Goal: Task Accomplishment & Management: Manage account settings

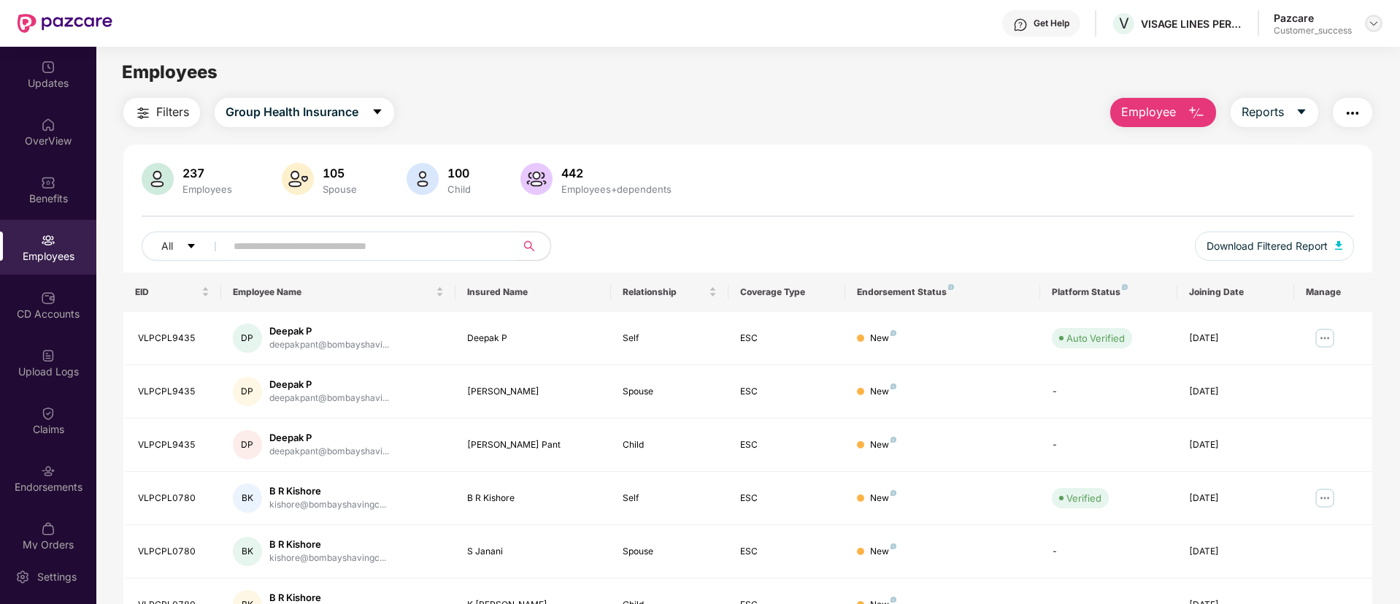
click at [1375, 26] on img at bounding box center [1374, 24] width 12 height 12
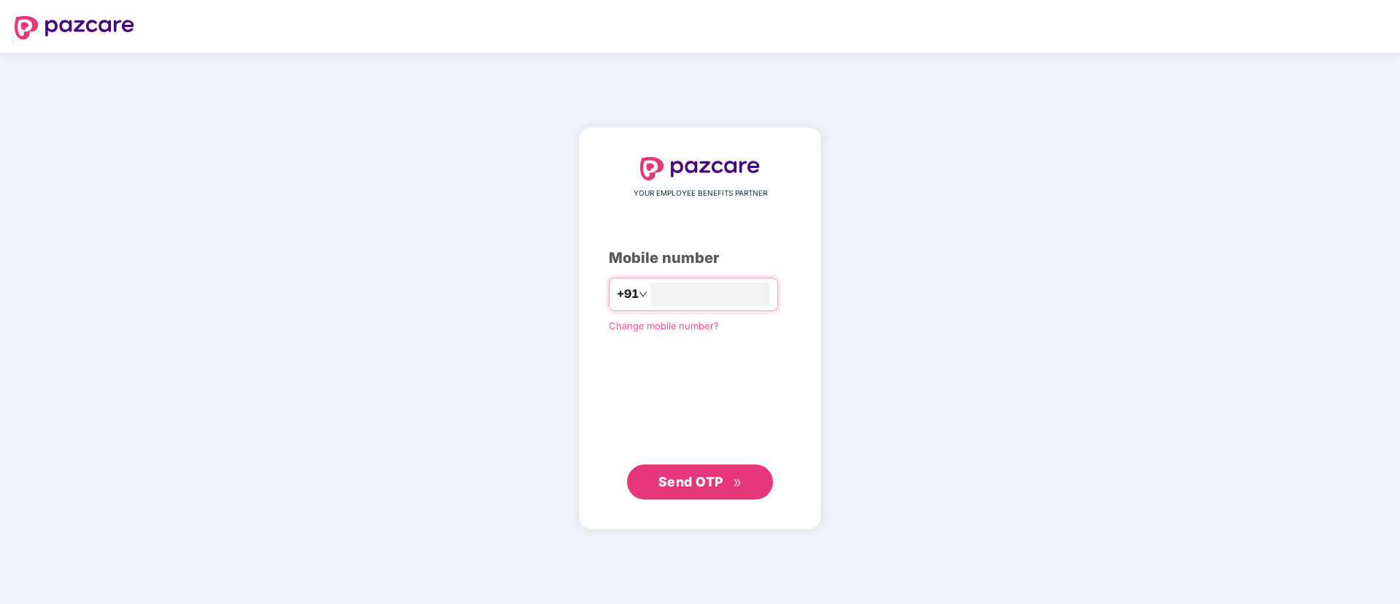
type input "**********"
click at [702, 485] on span "Send OTP" at bounding box center [690, 480] width 65 height 15
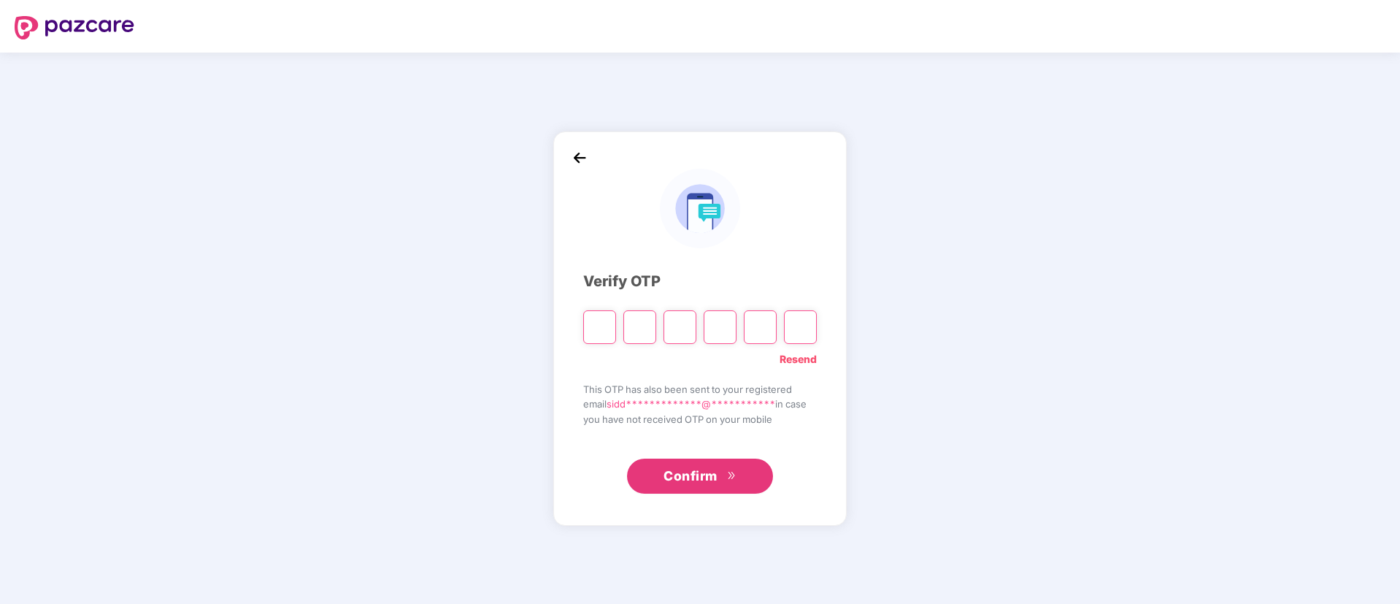
type input "*"
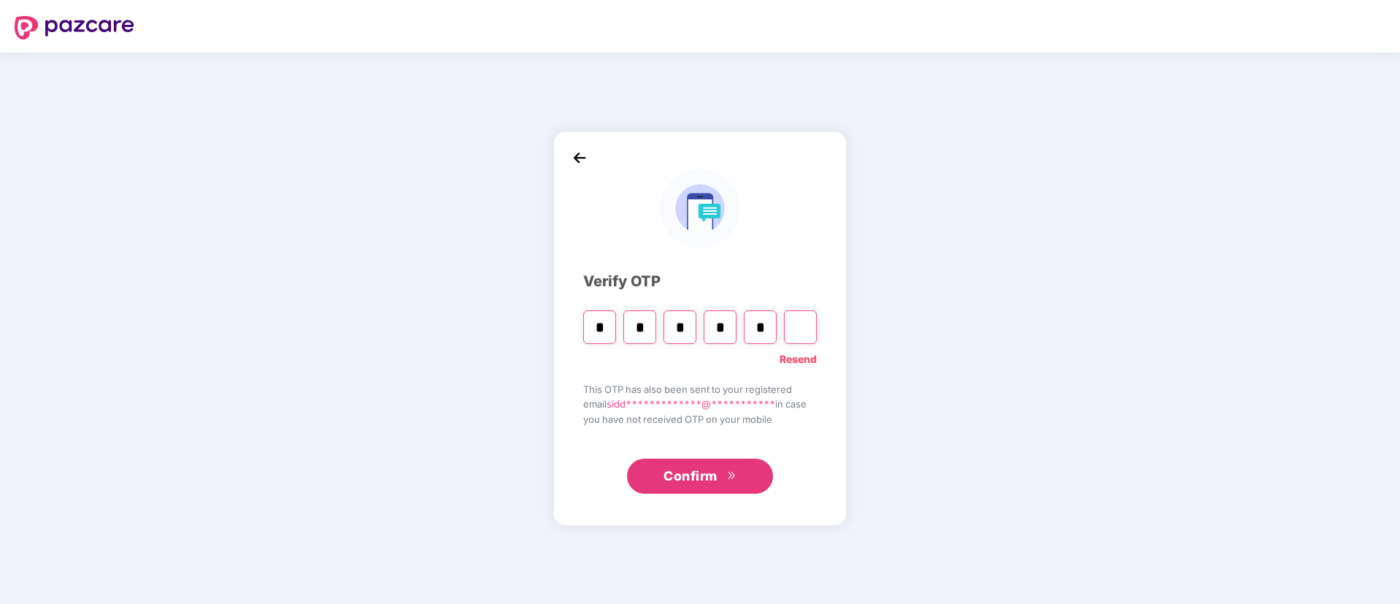
type input "*"
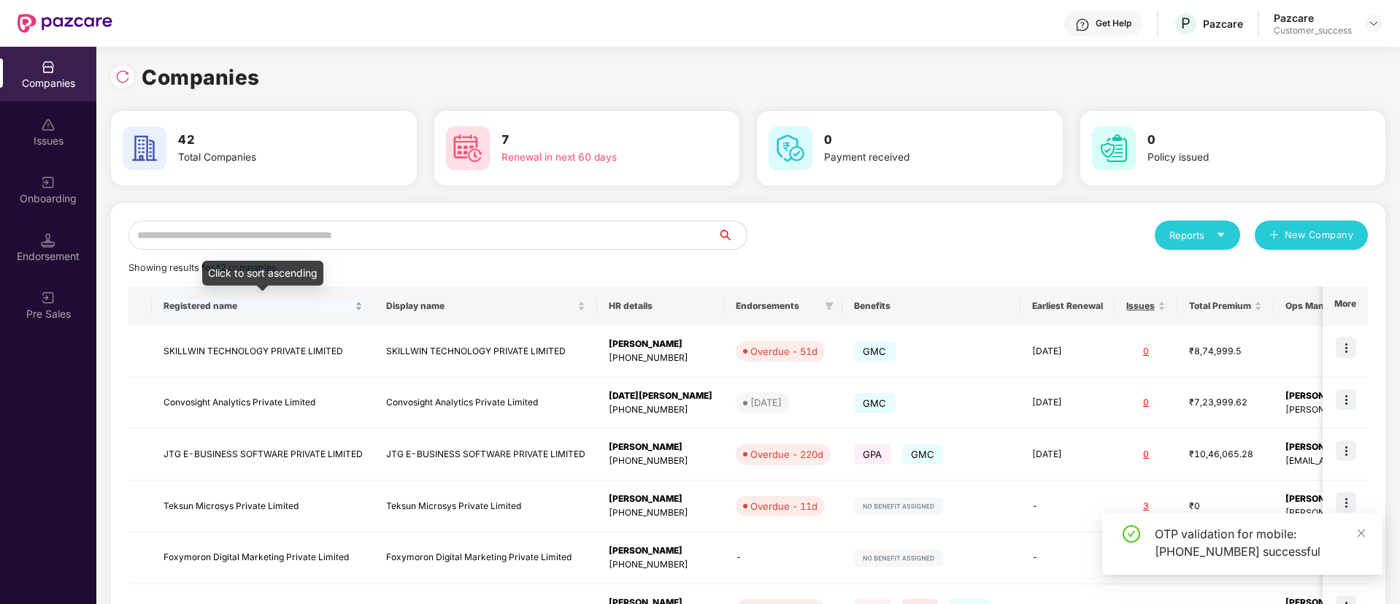
click at [269, 304] on span "Registered name" at bounding box center [258, 306] width 188 height 12
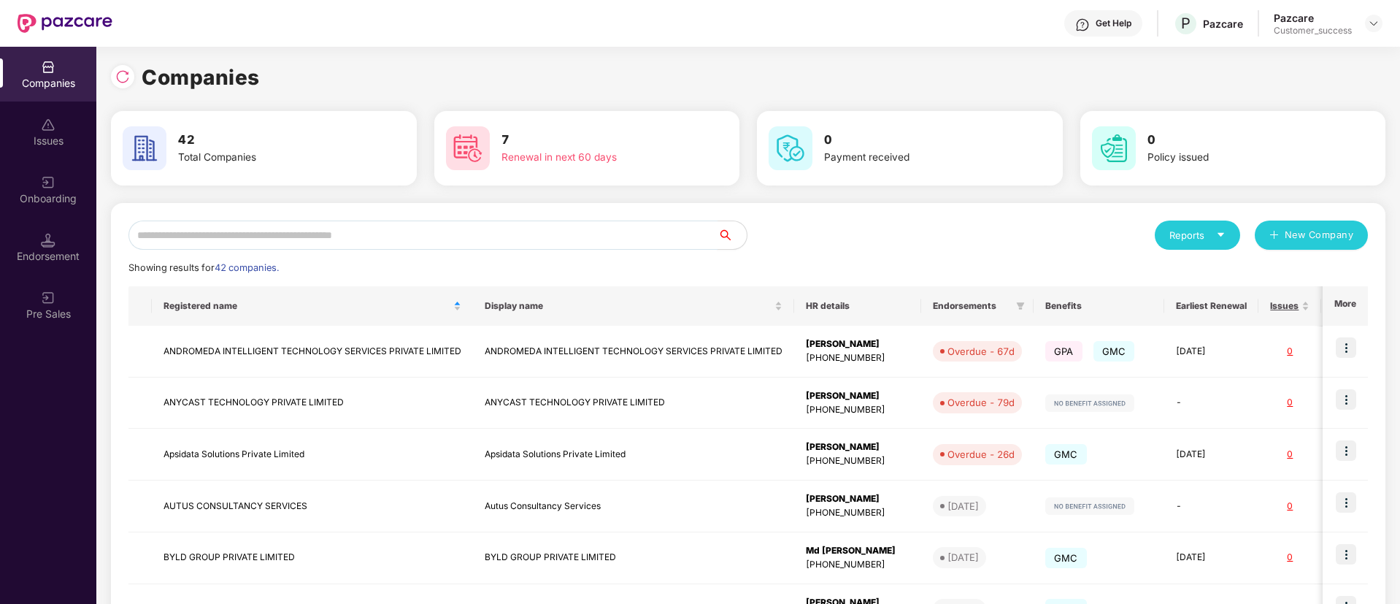
click at [423, 244] on input "text" at bounding box center [422, 234] width 589 height 29
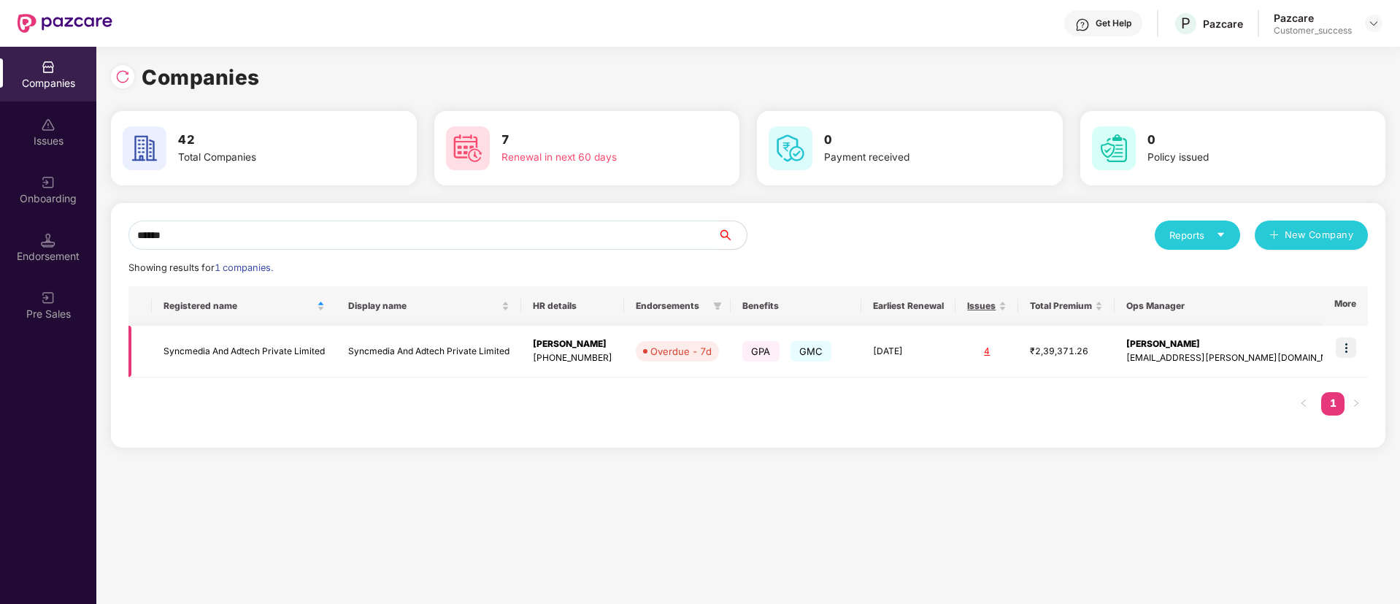
type input "******"
click at [1348, 345] on img at bounding box center [1346, 347] width 20 height 20
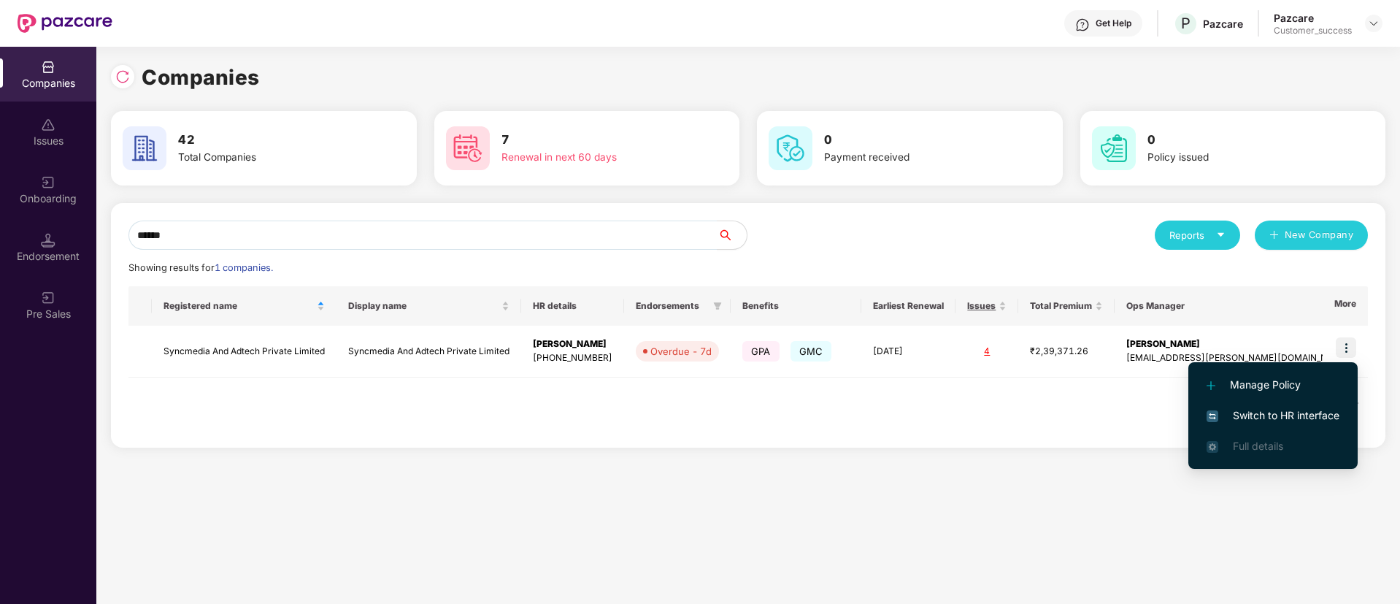
click at [1273, 412] on span "Switch to HR interface" at bounding box center [1273, 415] width 133 height 16
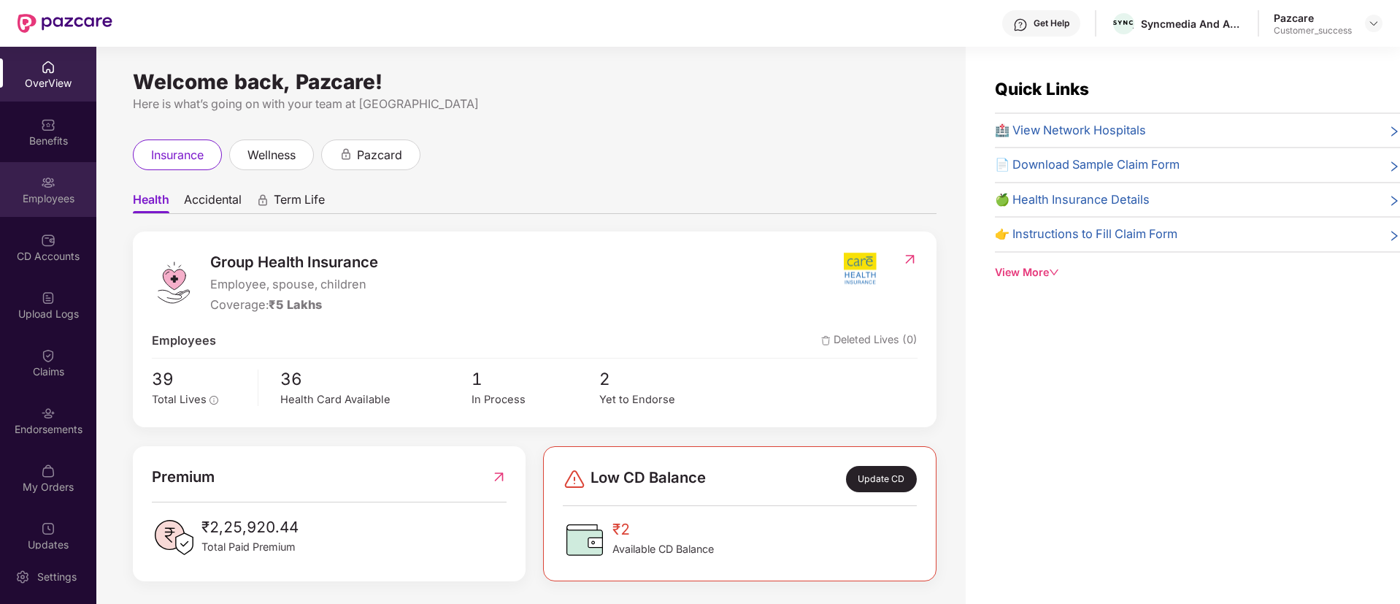
click at [41, 185] on img at bounding box center [48, 182] width 15 height 15
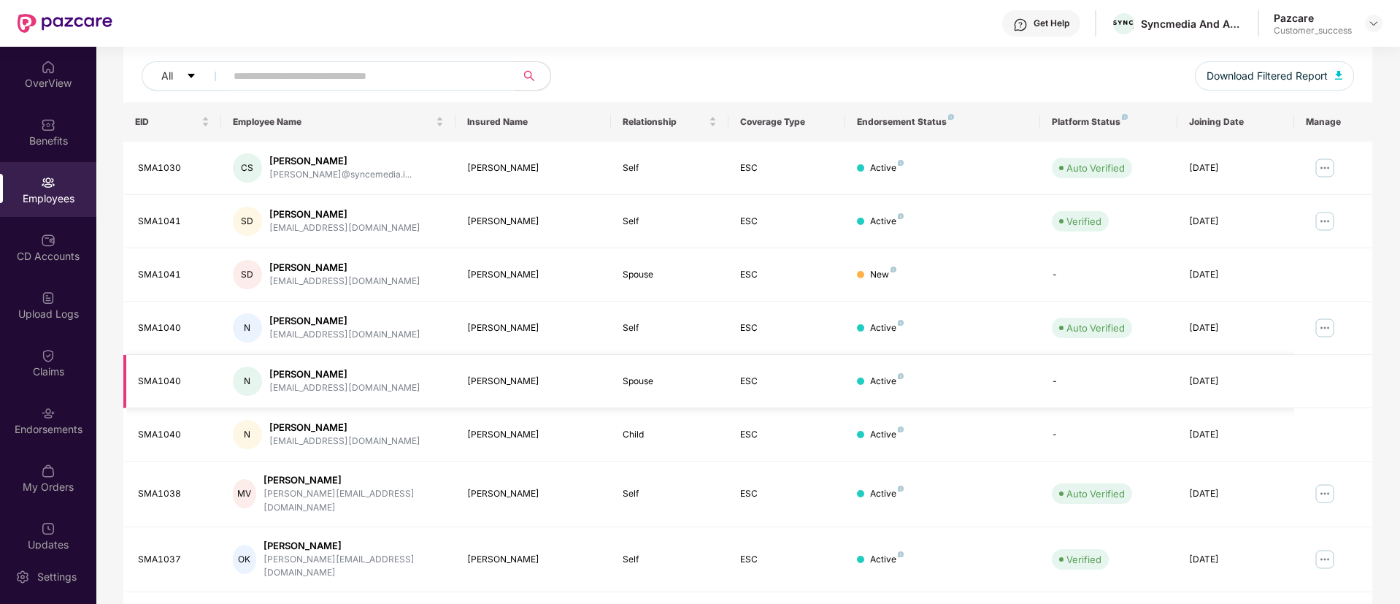
scroll to position [171, 0]
click at [72, 423] on div "Endorsements" at bounding box center [48, 429] width 96 height 15
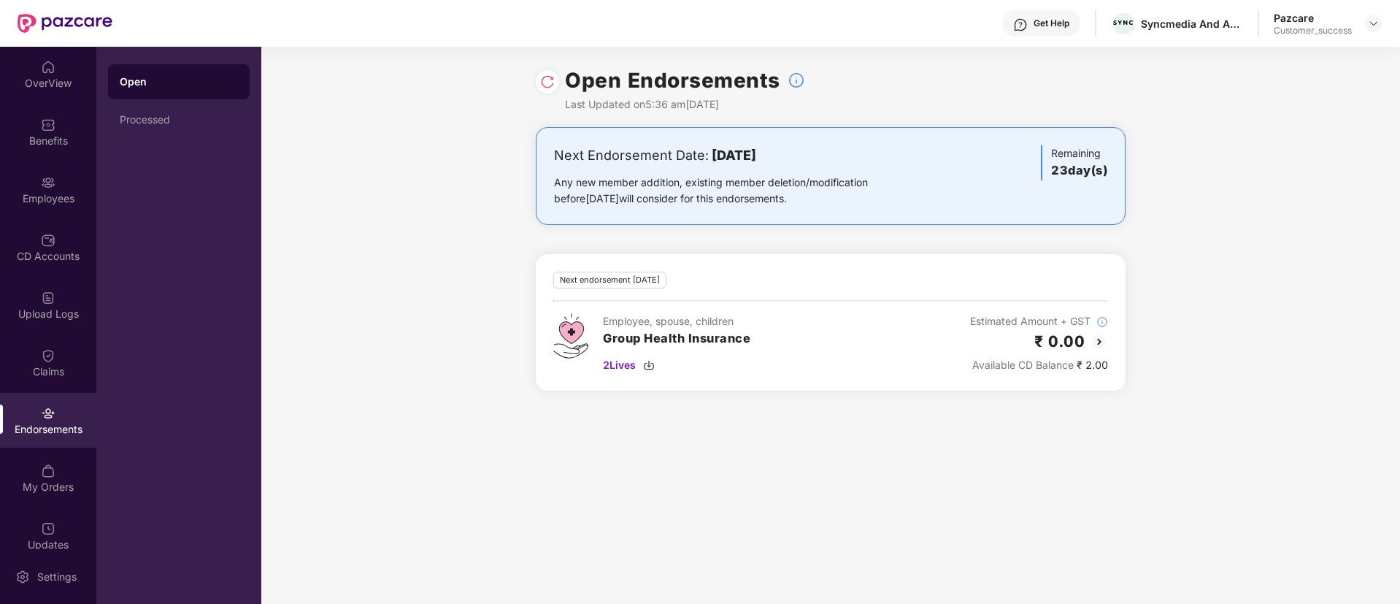
click at [1099, 341] on img at bounding box center [1100, 342] width 18 height 18
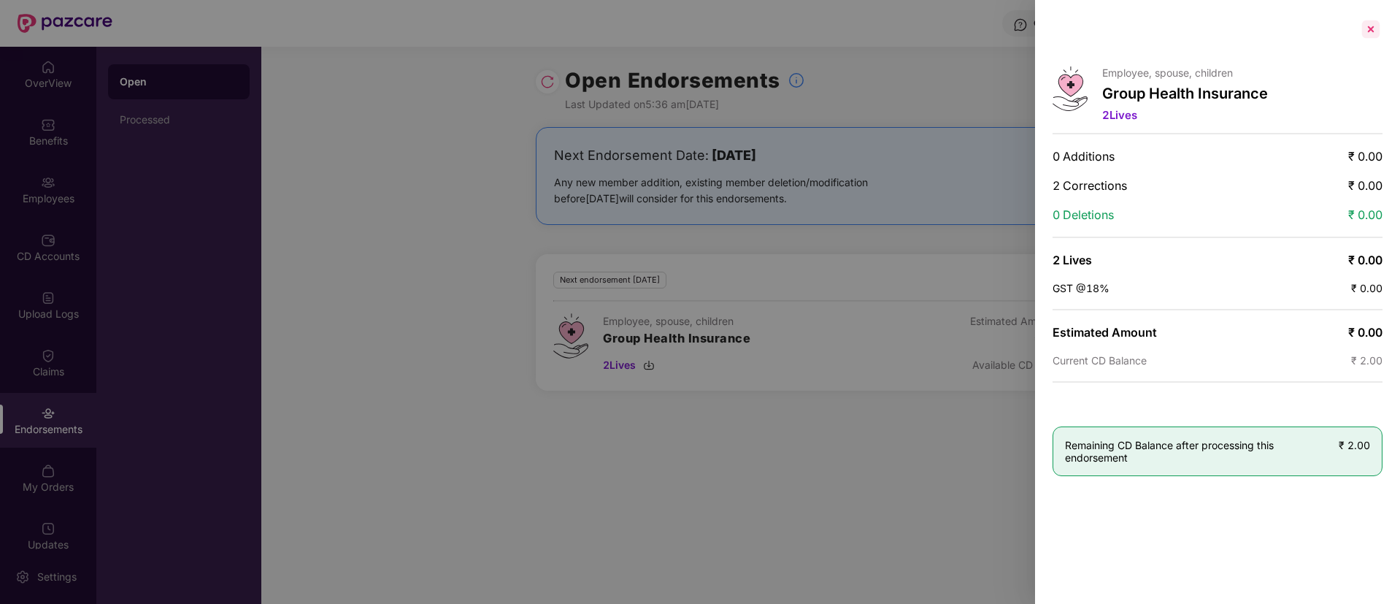
click at [1374, 30] on div at bounding box center [1370, 29] width 23 height 23
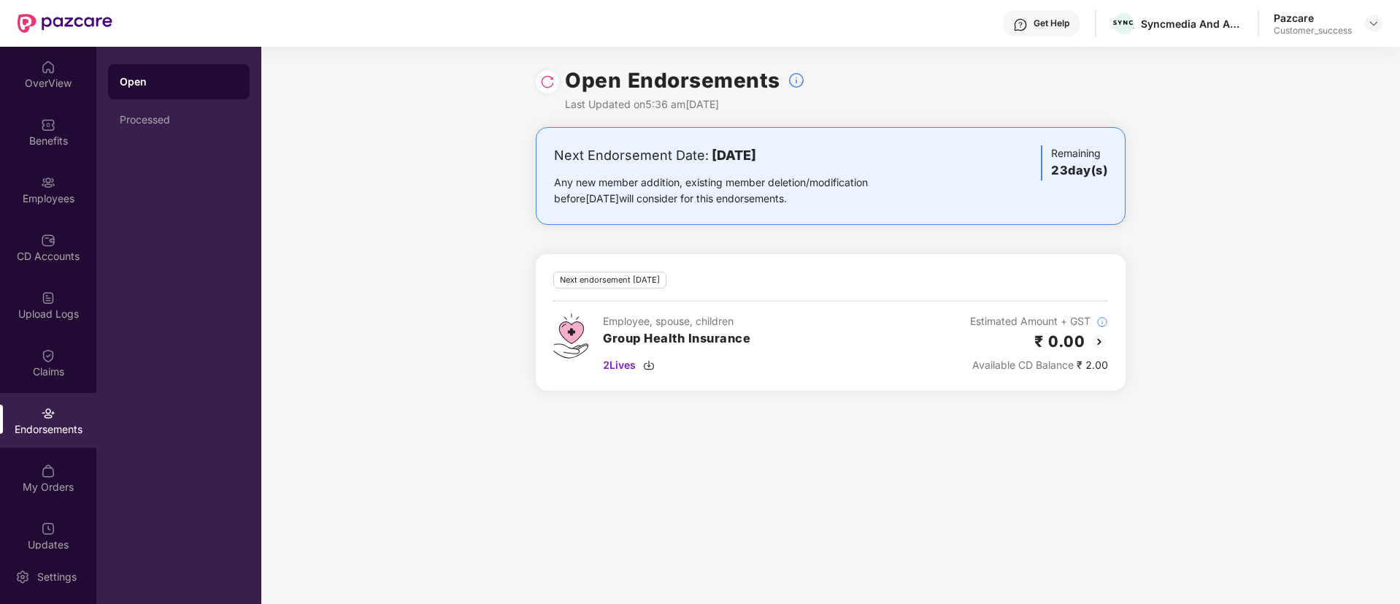
click at [546, 90] on div at bounding box center [547, 81] width 23 height 23
click at [547, 82] on img at bounding box center [547, 81] width 15 height 15
click at [617, 367] on span "2 Lives" at bounding box center [619, 365] width 33 height 16
click at [48, 198] on div "Employees" at bounding box center [48, 198] width 96 height 15
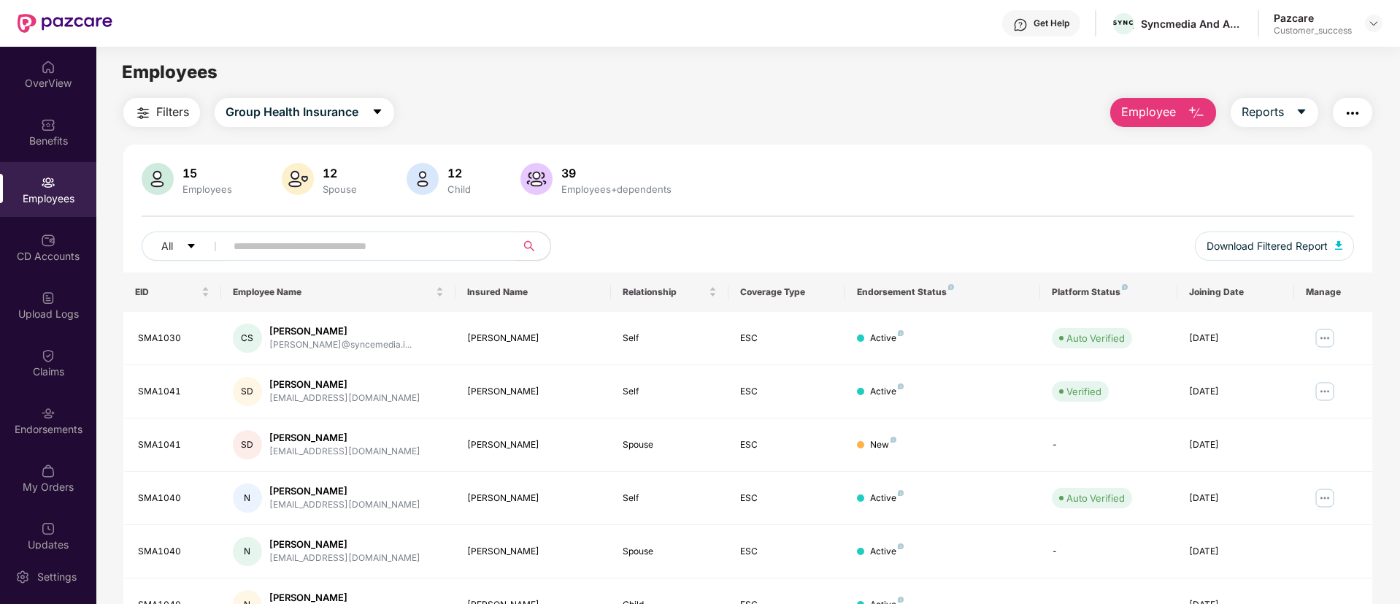
click at [1353, 123] on button "button" at bounding box center [1352, 112] width 39 height 29
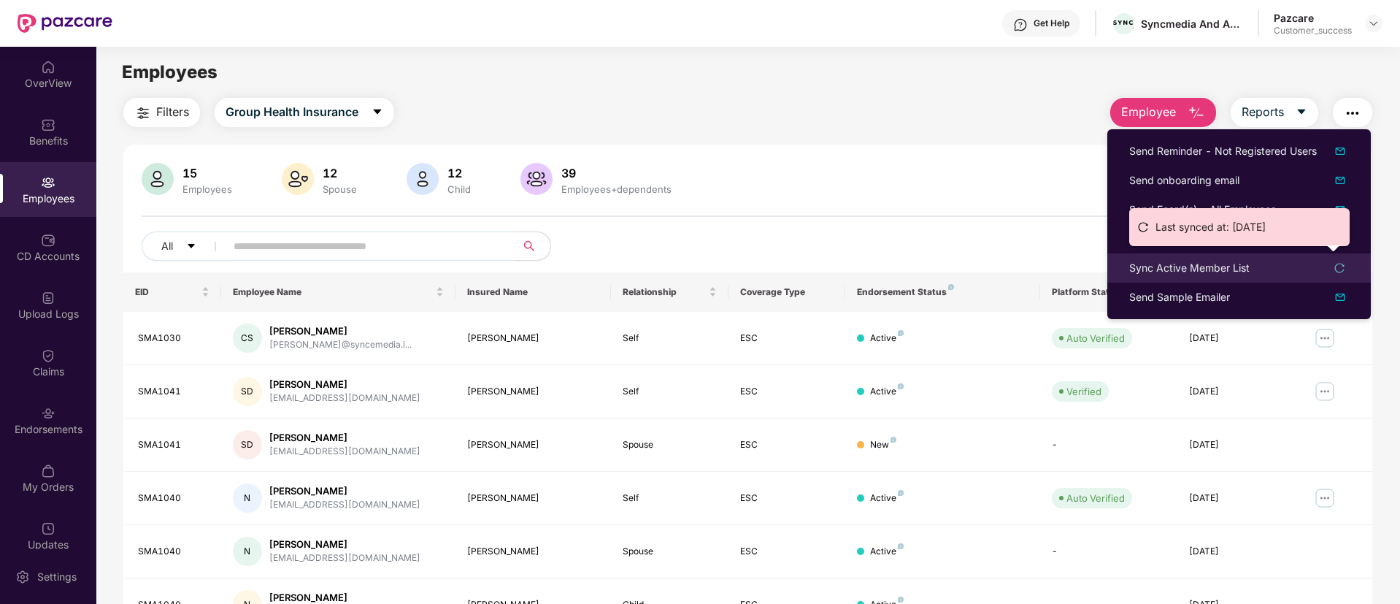
click at [1342, 268] on icon "reload" at bounding box center [1339, 268] width 10 height 10
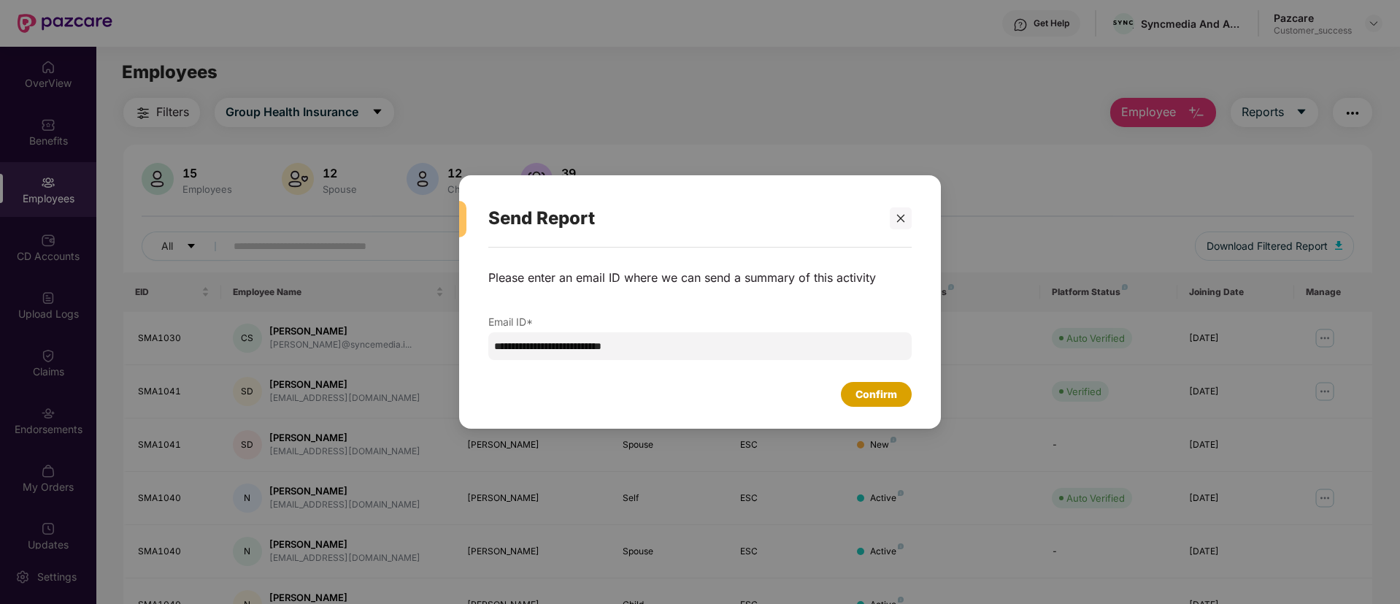
click at [850, 393] on div "Confirm" at bounding box center [876, 394] width 71 height 25
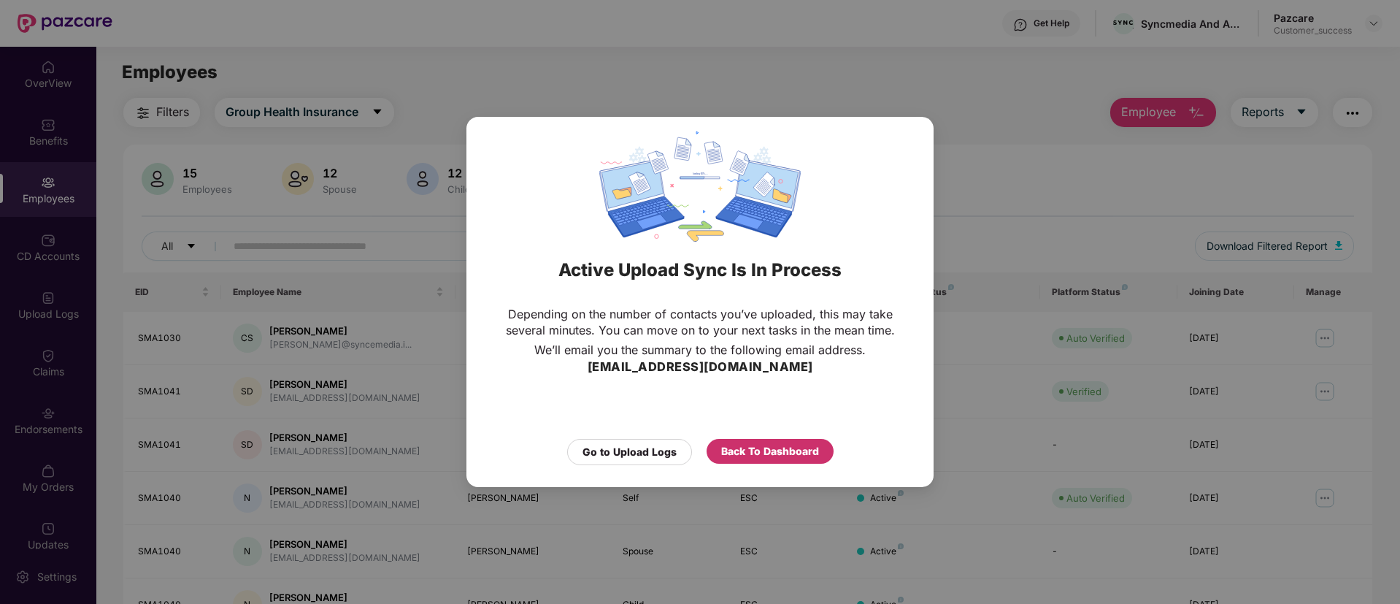
click at [772, 444] on div "Back To Dashboard" at bounding box center [770, 451] width 98 height 16
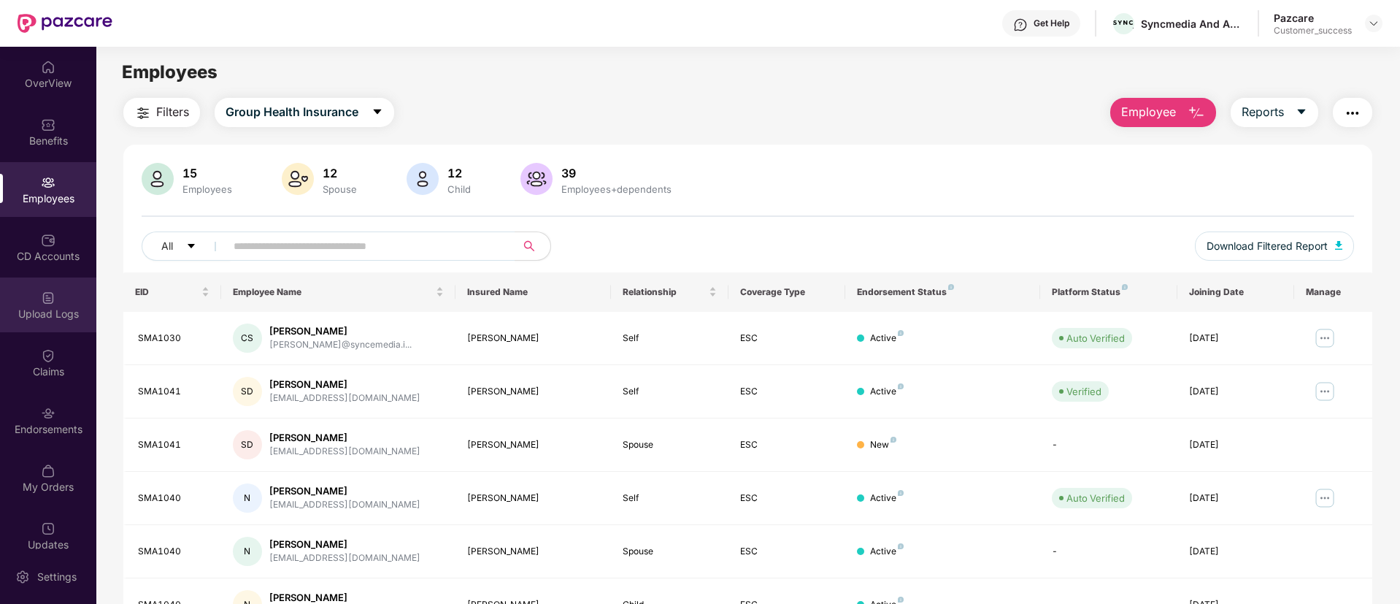
click at [41, 294] on img at bounding box center [48, 298] width 15 height 15
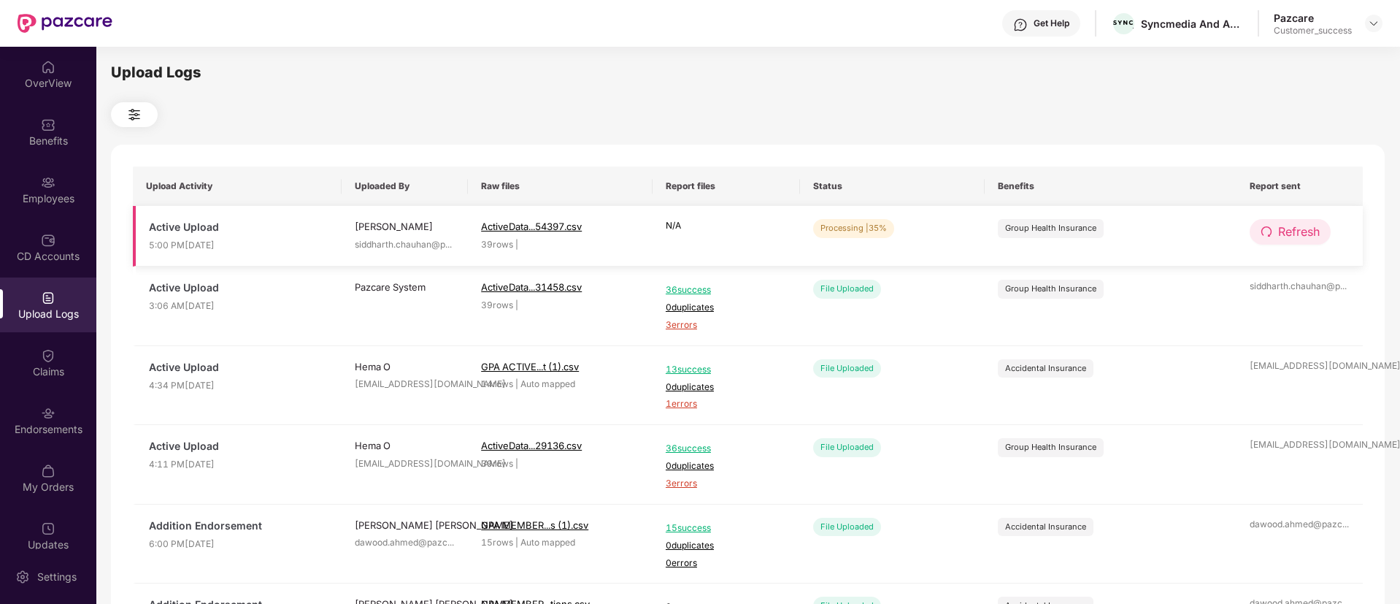
click at [1264, 234] on icon "redo" at bounding box center [1267, 232] width 12 height 12
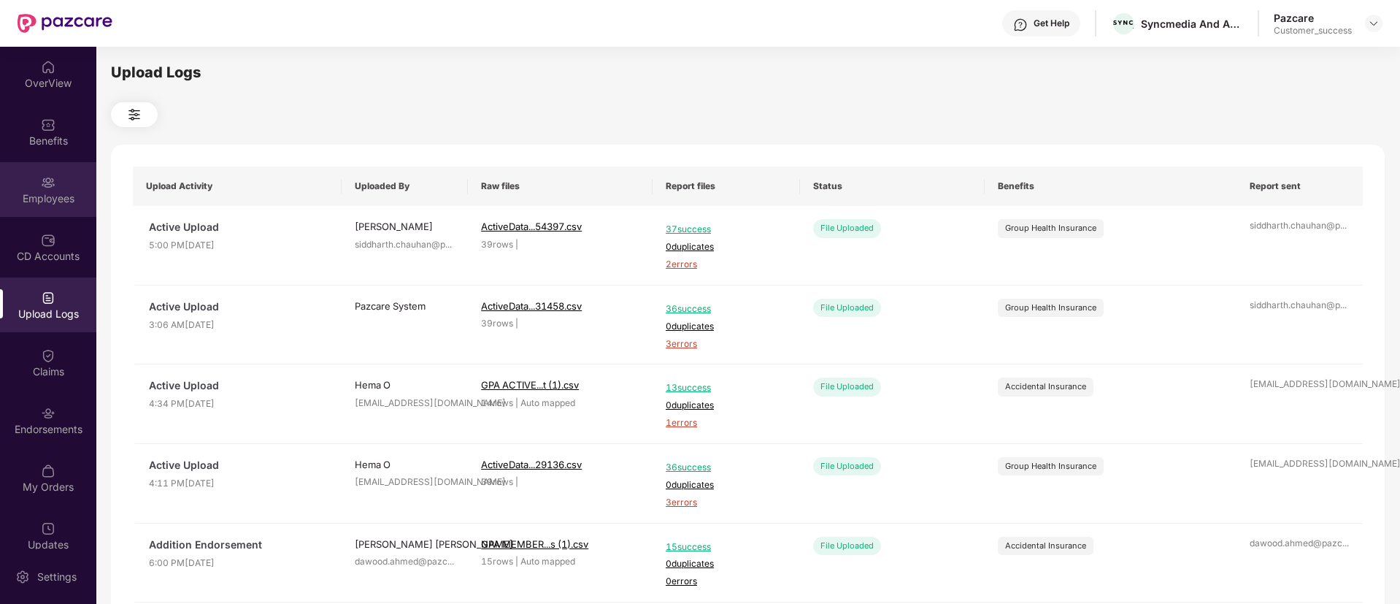
click at [34, 185] on div "Employees" at bounding box center [48, 189] width 96 height 55
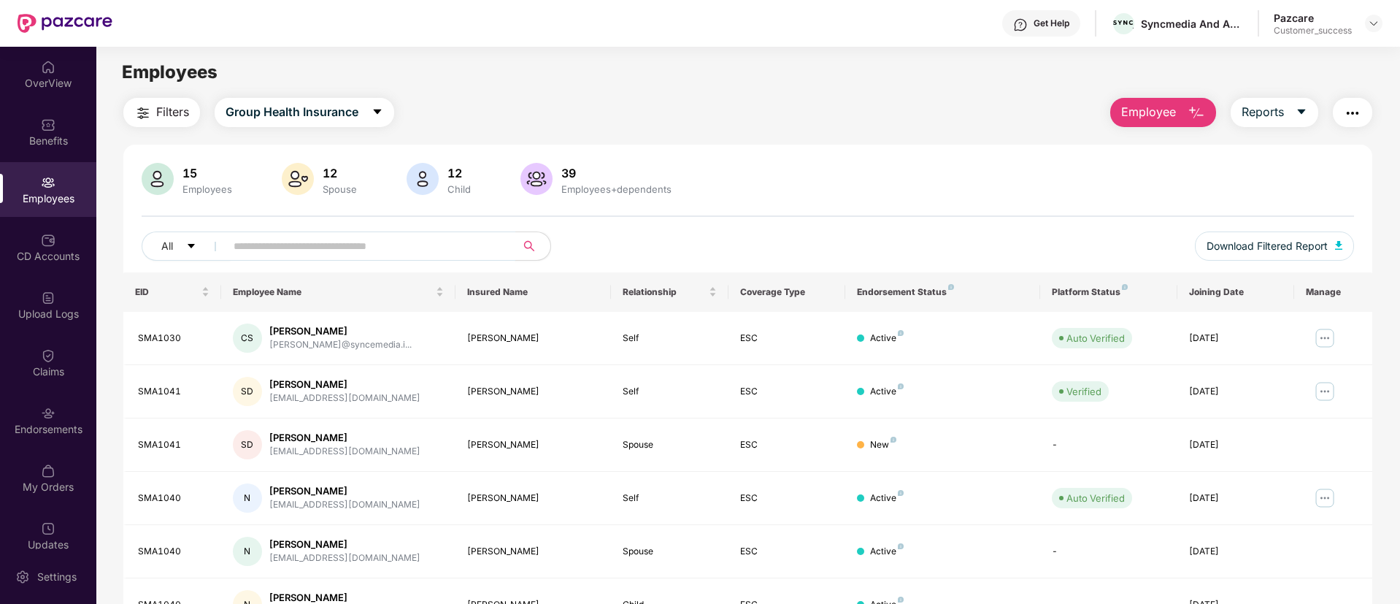
click at [293, 247] on input "text" at bounding box center [365, 246] width 262 height 22
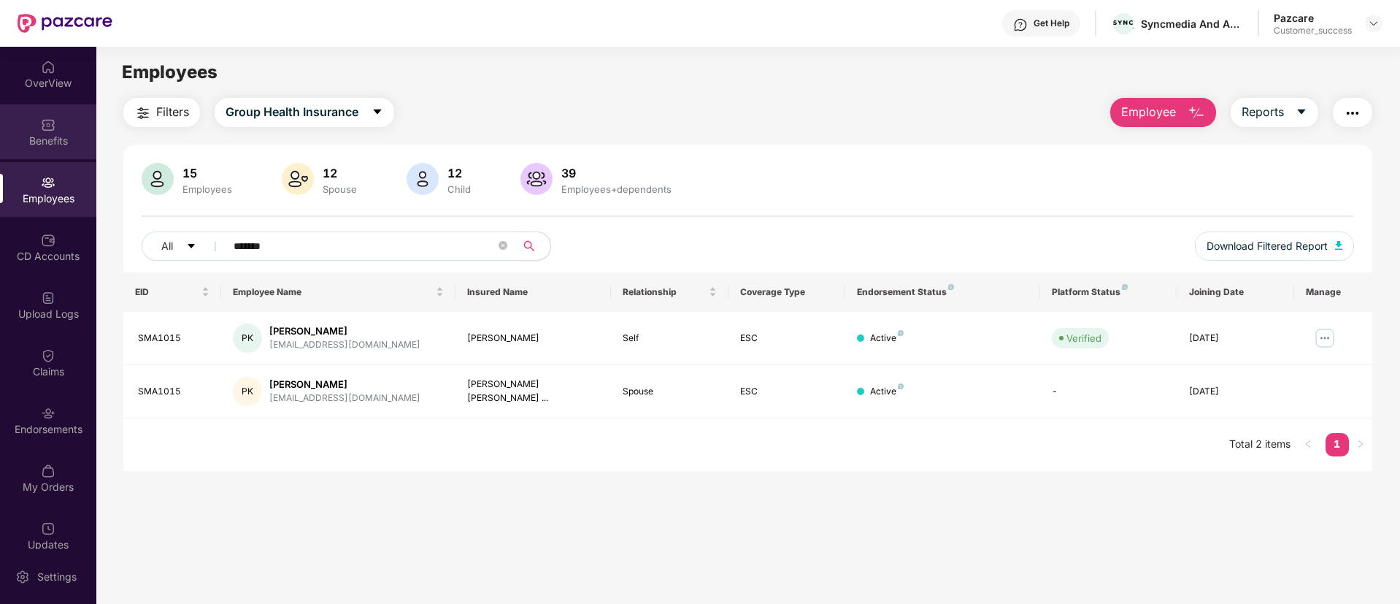
type input "*******"
click at [42, 132] on div "Benefits" at bounding box center [48, 131] width 96 height 55
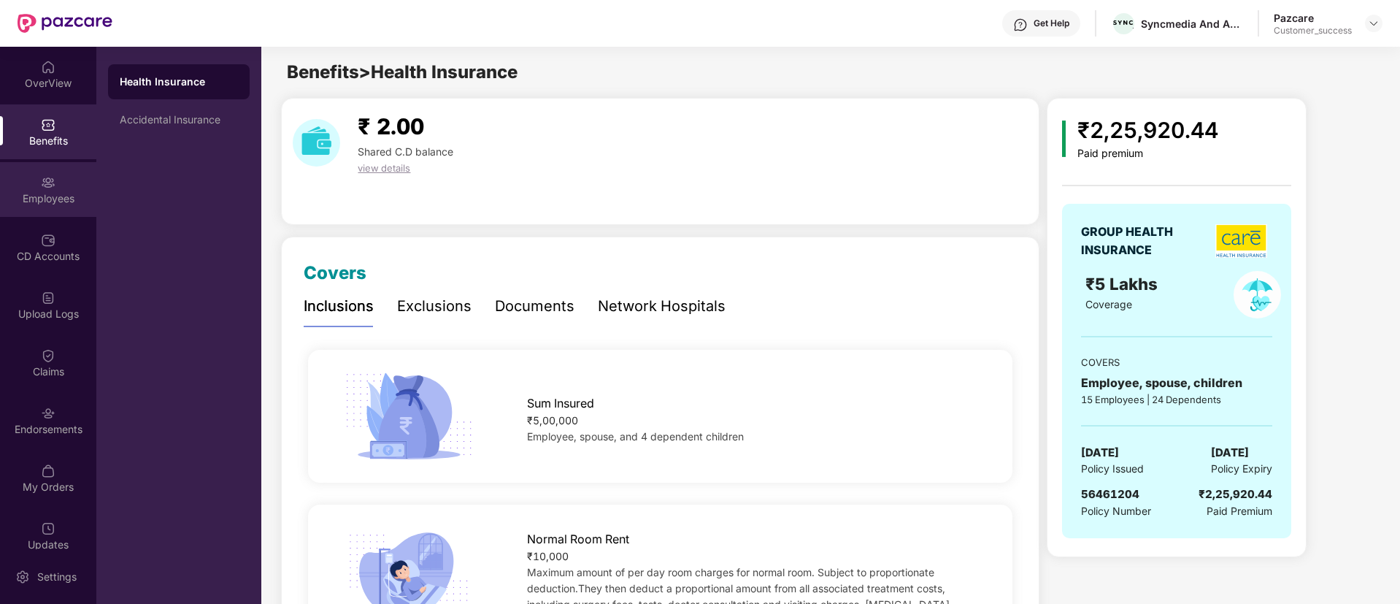
click at [36, 188] on div "Employees" at bounding box center [48, 189] width 96 height 55
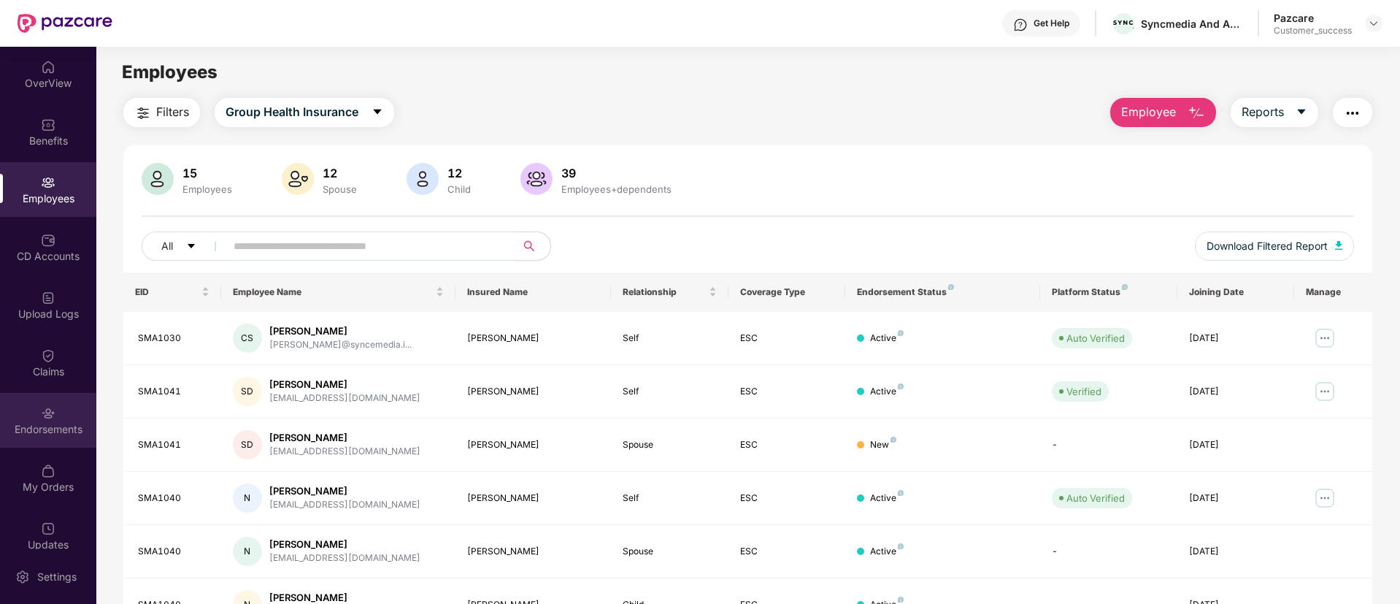
click at [35, 431] on div "Endorsements" at bounding box center [48, 429] width 96 height 15
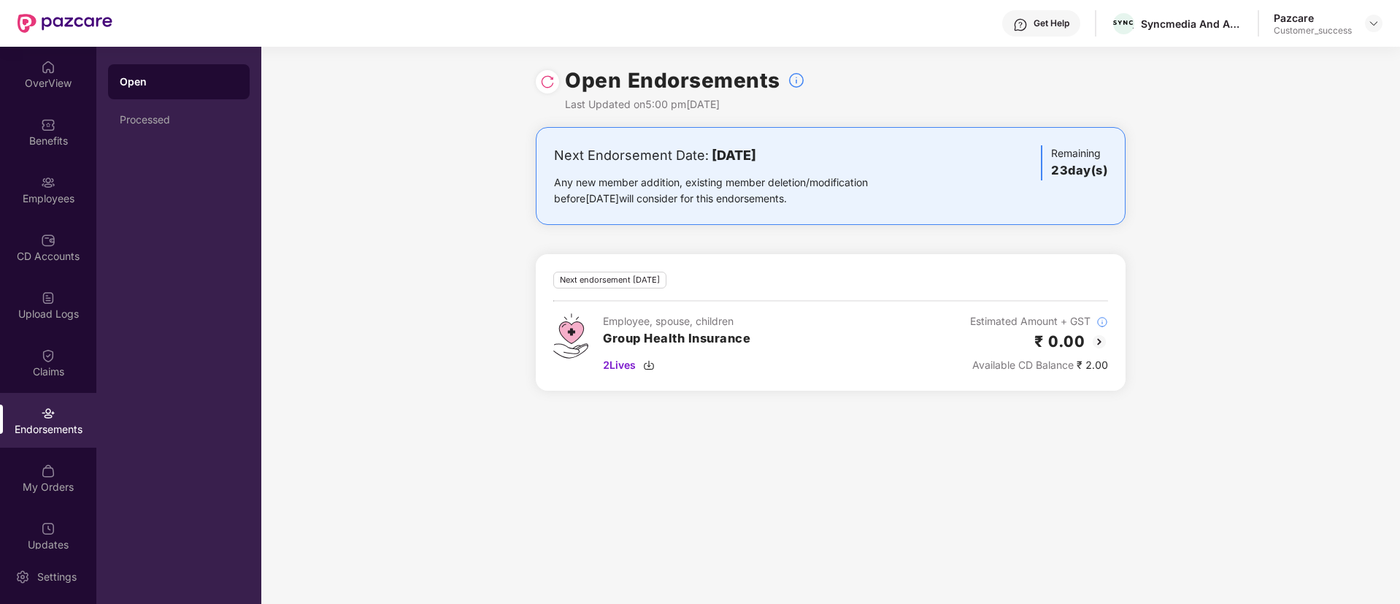
click at [1100, 343] on img at bounding box center [1100, 342] width 18 height 18
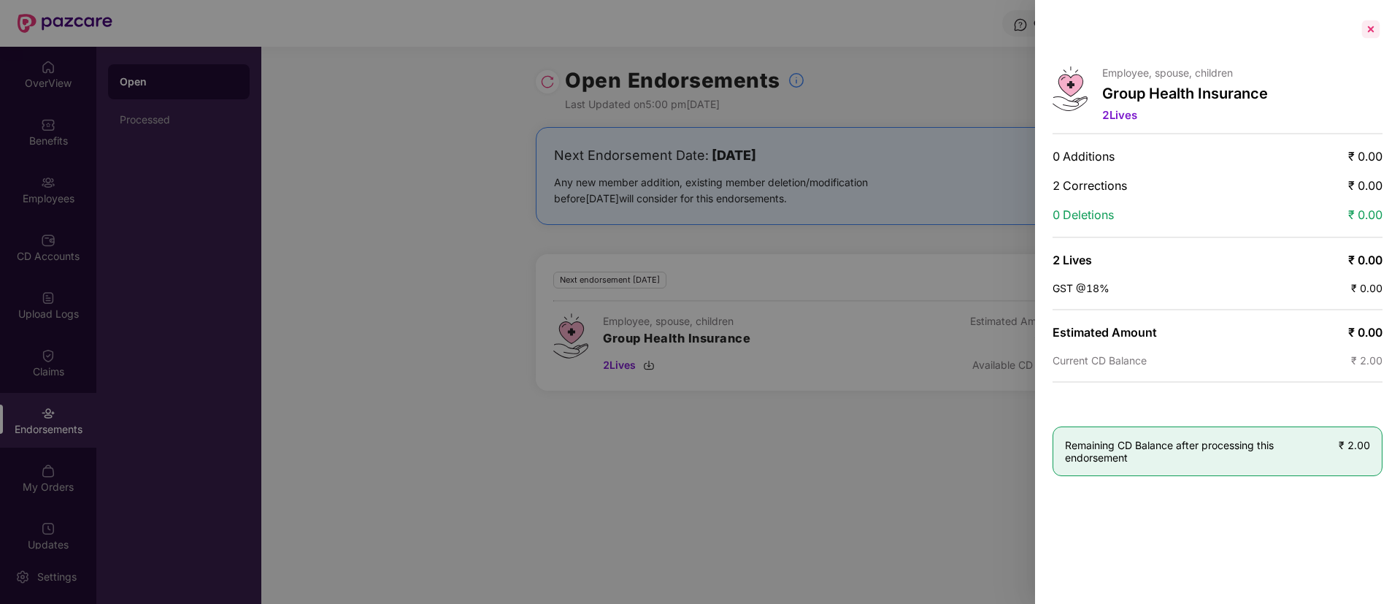
click at [1369, 23] on div at bounding box center [1370, 29] width 23 height 23
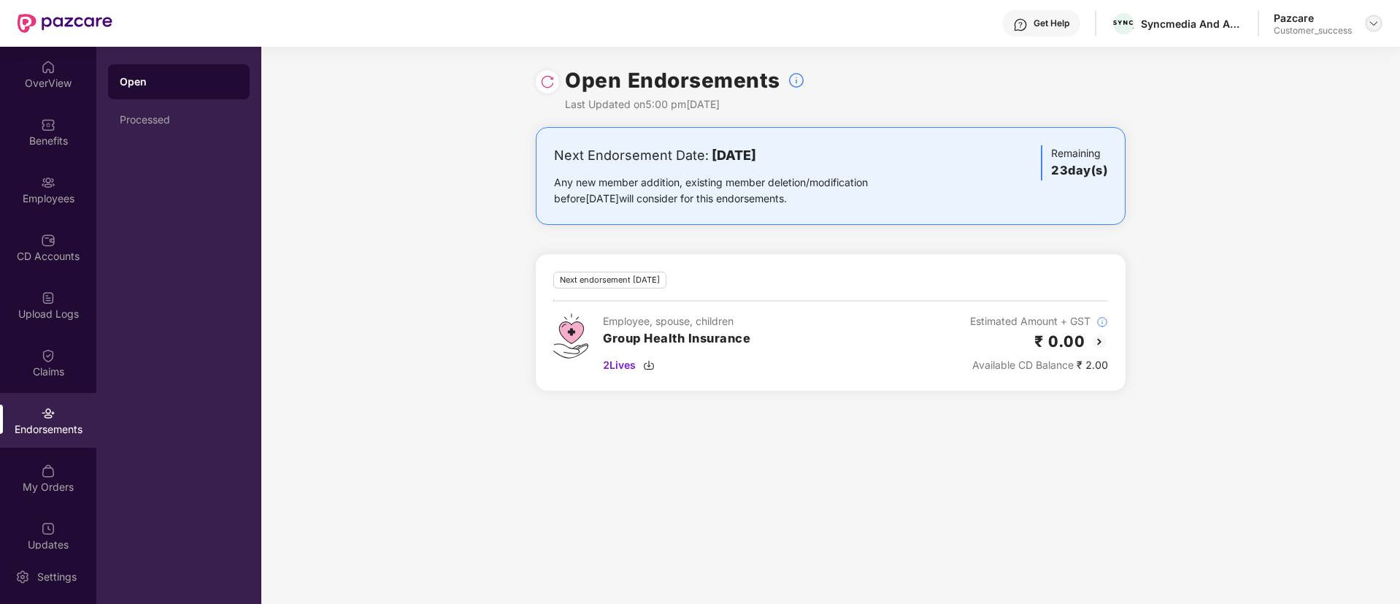
click at [1372, 22] on img at bounding box center [1374, 24] width 12 height 12
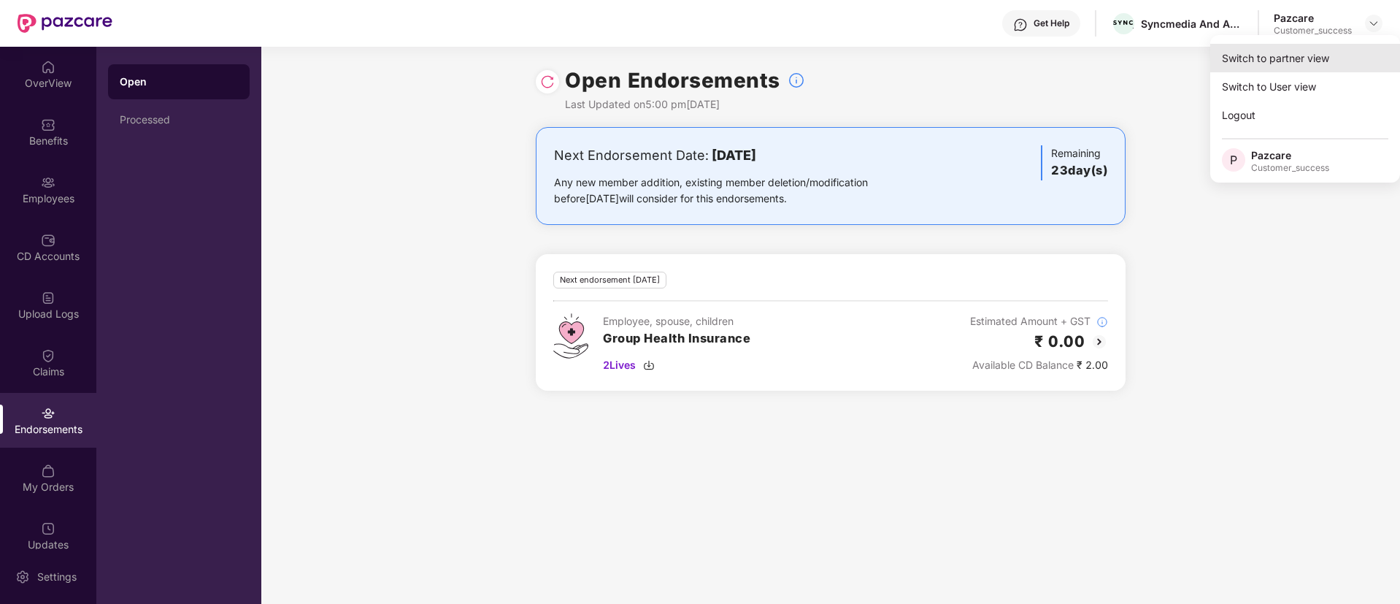
click at [1322, 58] on div "Switch to partner view" at bounding box center [1305, 58] width 190 height 28
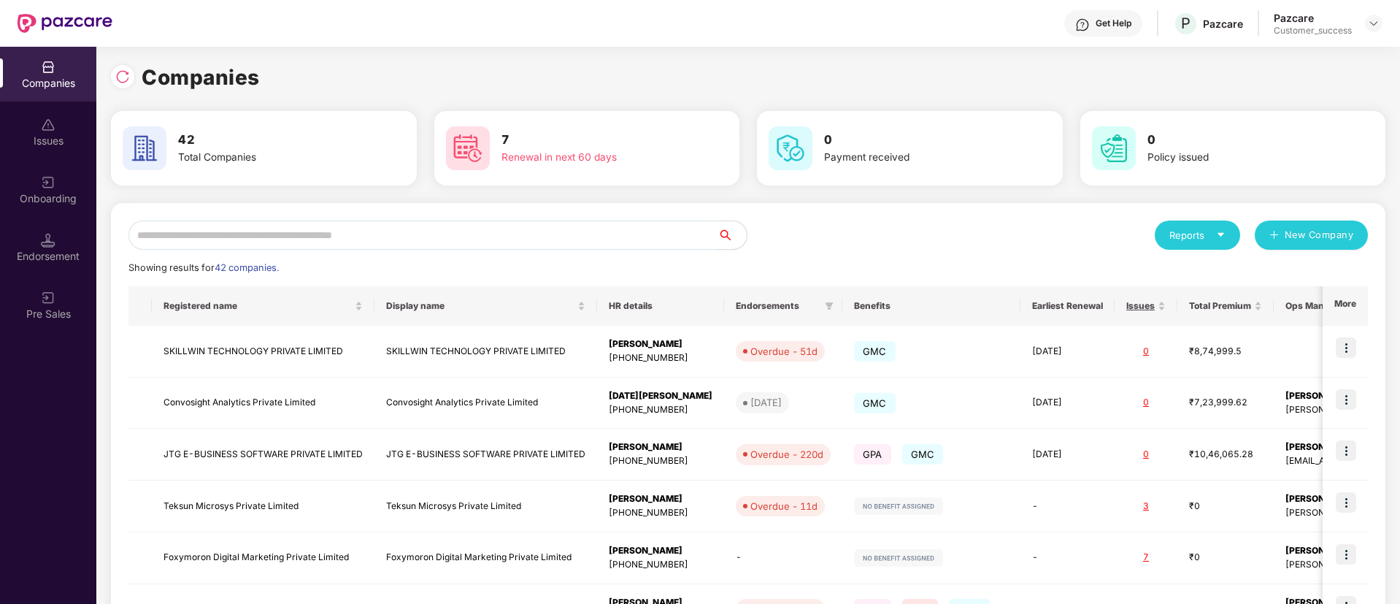
click at [491, 233] on input "text" at bounding box center [422, 234] width 589 height 29
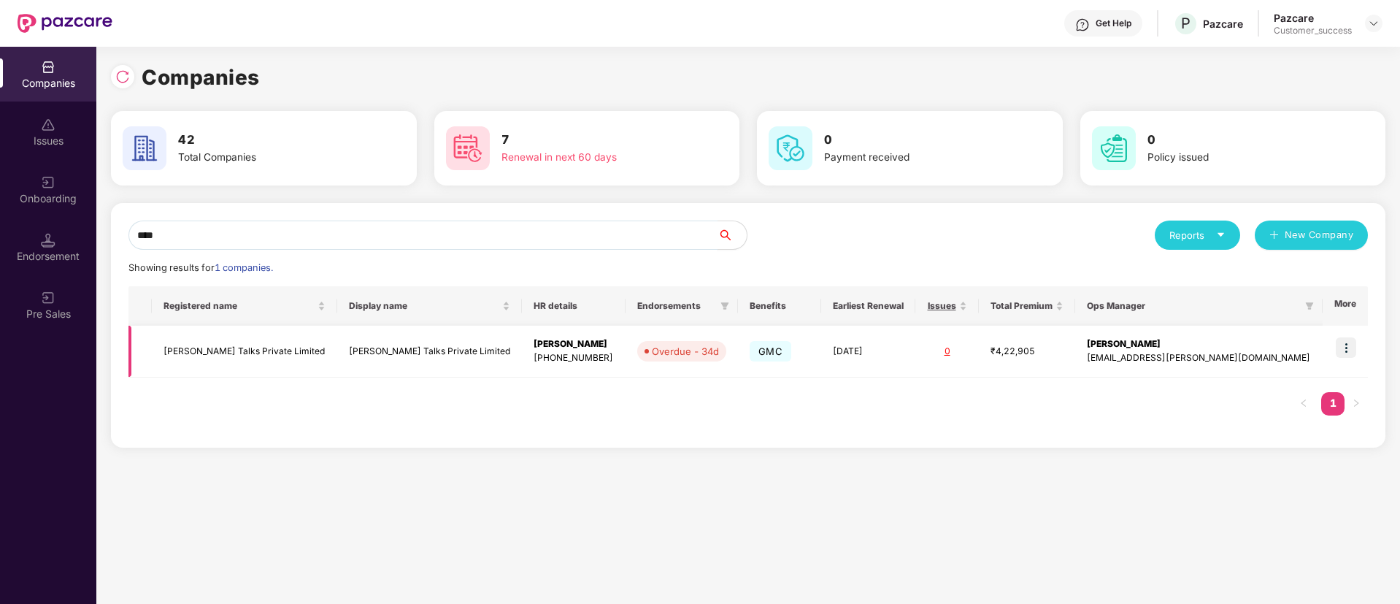
type input "****"
click at [1351, 346] on img at bounding box center [1346, 347] width 20 height 20
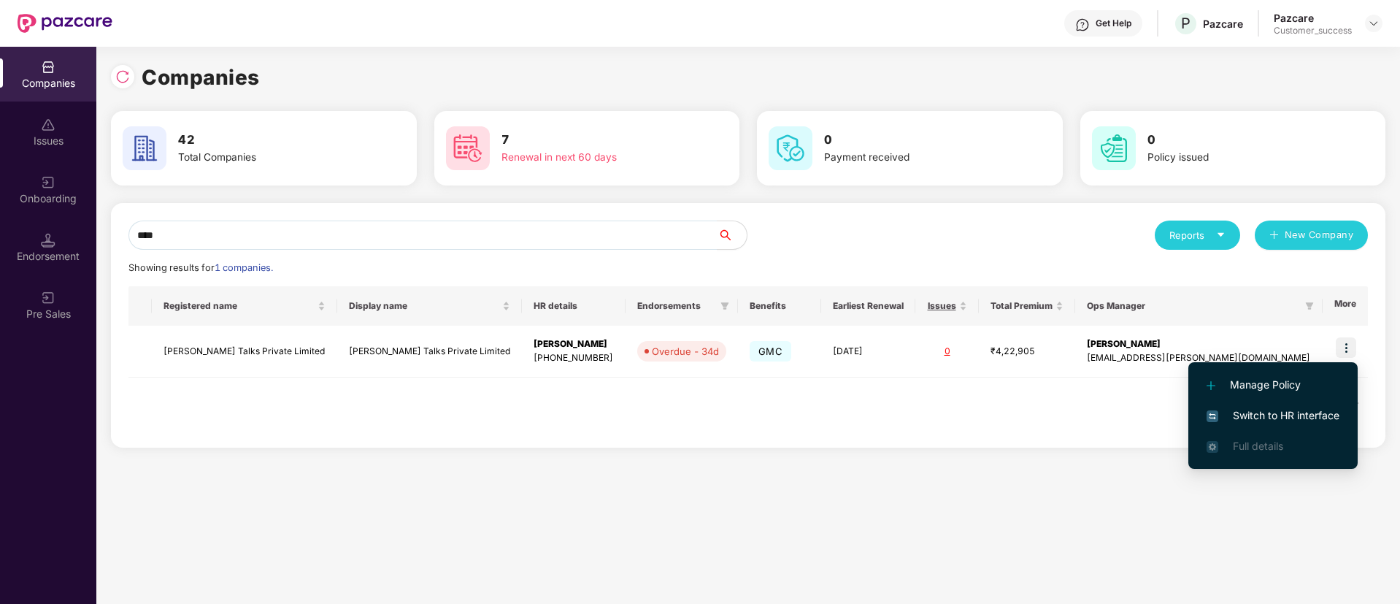
click at [1276, 417] on span "Switch to HR interface" at bounding box center [1273, 415] width 133 height 16
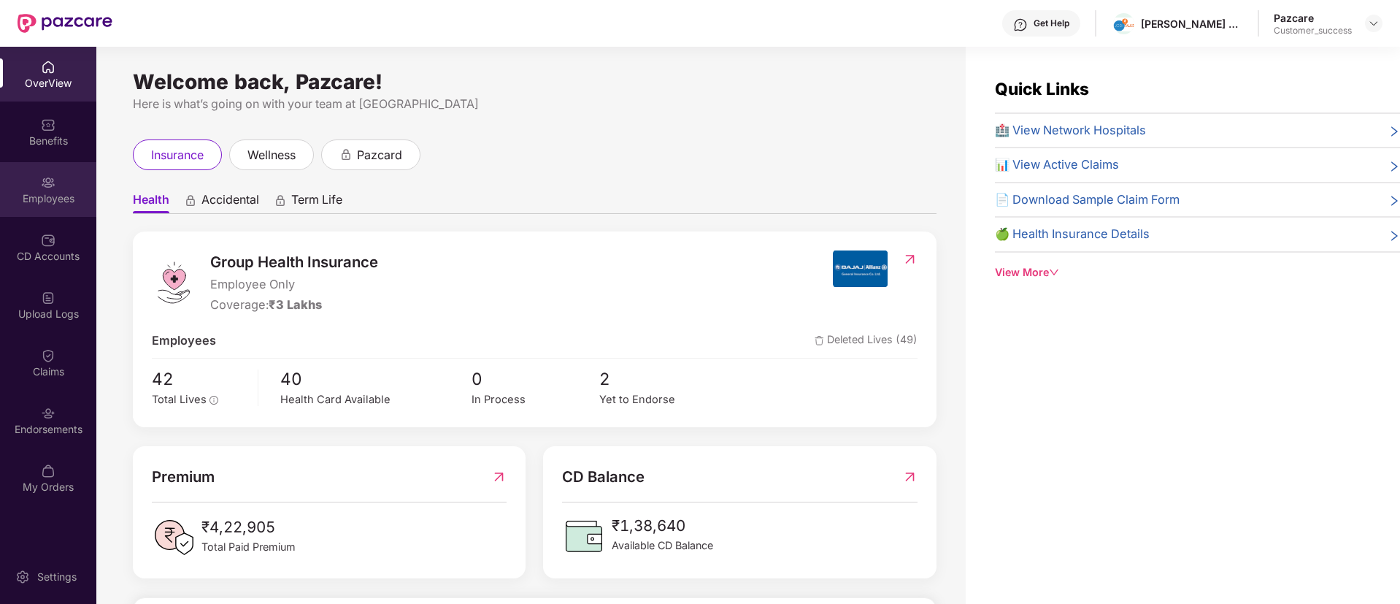
click at [41, 194] on div "Employees" at bounding box center [48, 198] width 96 height 15
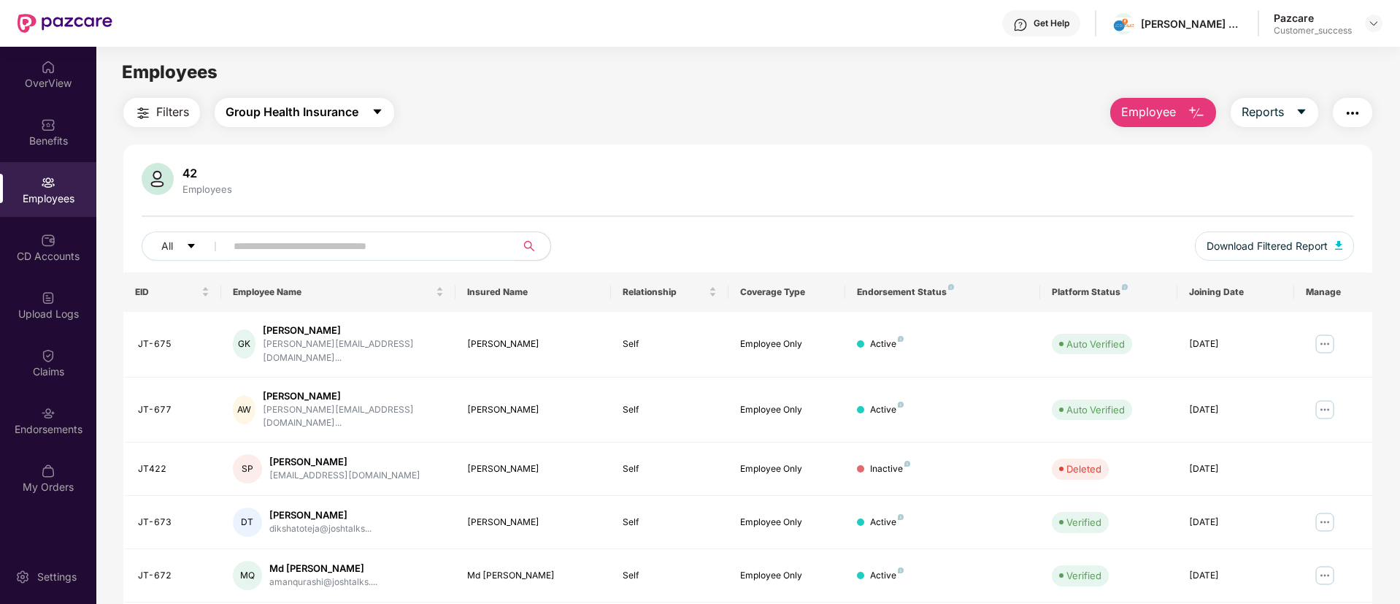
click at [303, 109] on span "Group Health Insurance" at bounding box center [292, 112] width 133 height 18
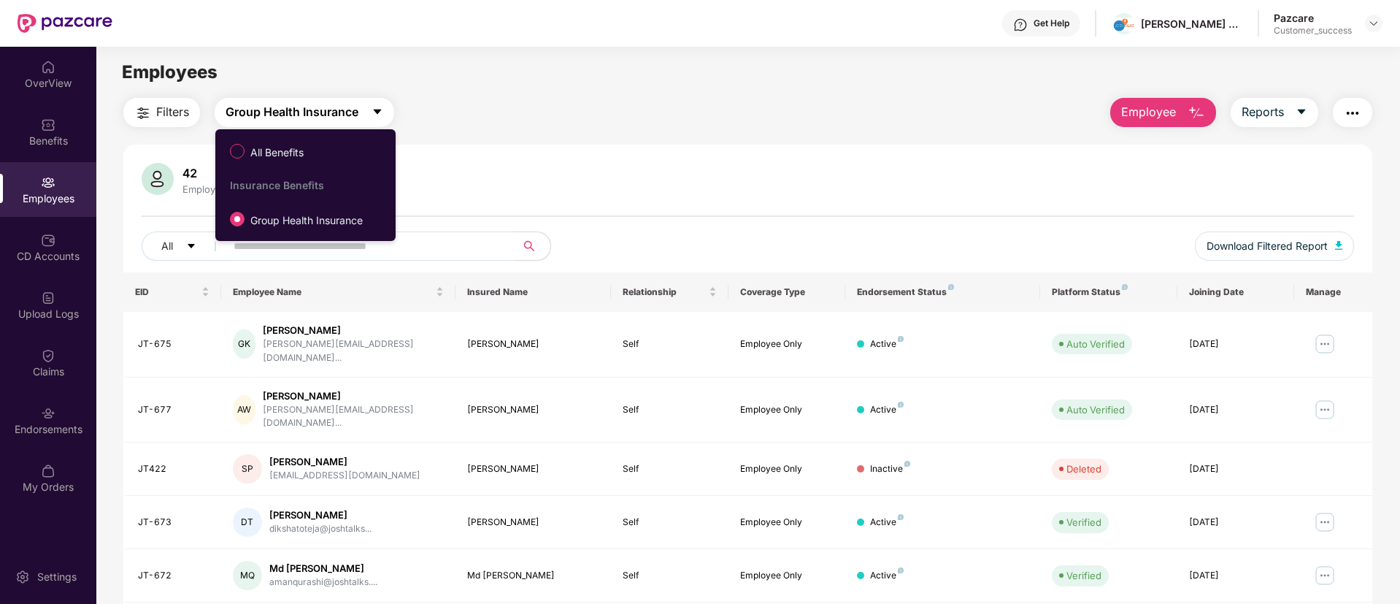
click at [303, 109] on span "Group Health Insurance" at bounding box center [292, 112] width 133 height 18
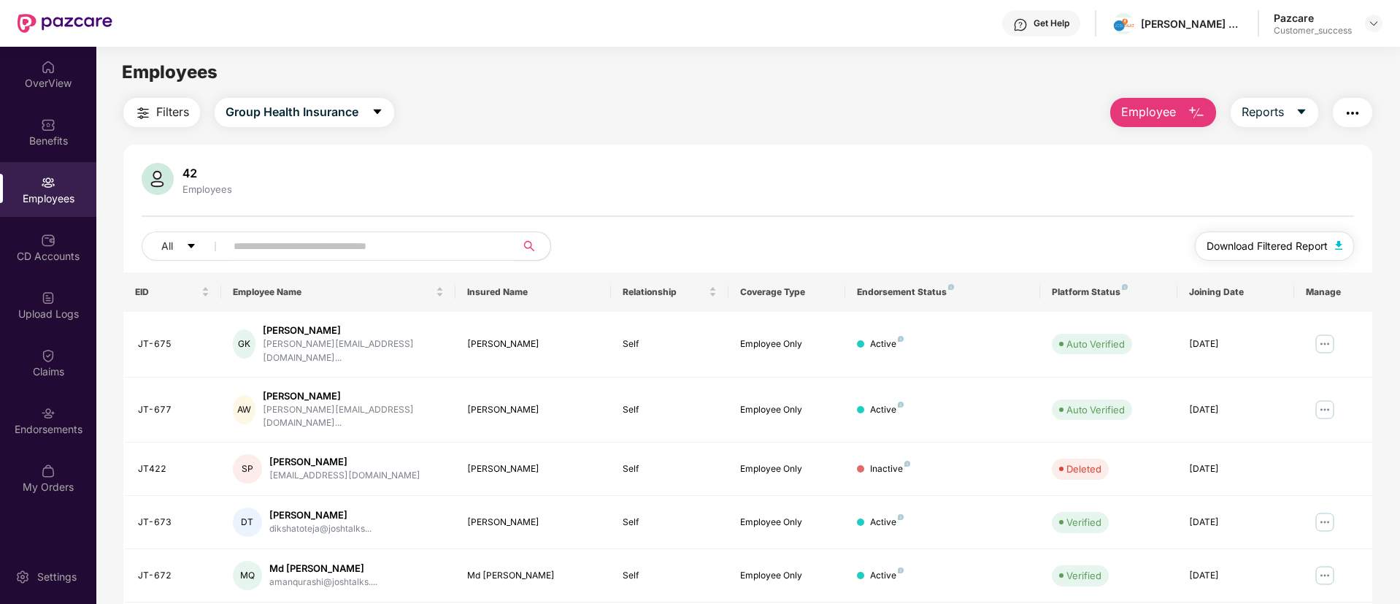
click at [1292, 244] on span "Download Filtered Report" at bounding box center [1267, 246] width 121 height 16
